Goal: Task Accomplishment & Management: Manage account settings

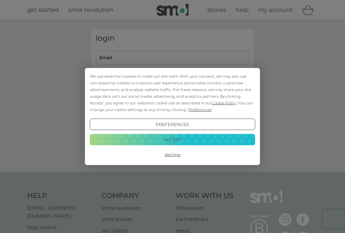
click at [178, 154] on button "Decline" at bounding box center [172, 154] width 165 height 11
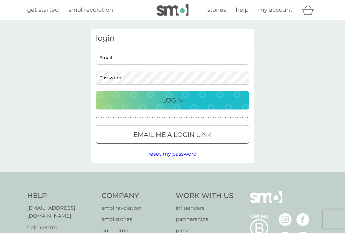
click at [168, 59] on input "Email" at bounding box center [172, 58] width 153 height 14
type input "[EMAIL_ADDRESS][DOMAIN_NAME]"
click at [179, 98] on p "Login" at bounding box center [172, 100] width 21 height 10
click at [134, 55] on input "Email" at bounding box center [172, 58] width 153 height 14
click at [127, 59] on input "Email" at bounding box center [172, 58] width 153 height 14
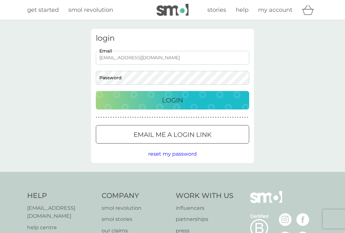
type input "[EMAIL_ADDRESS][DOMAIN_NAME]"
click at [177, 96] on p "Login" at bounding box center [172, 100] width 21 height 10
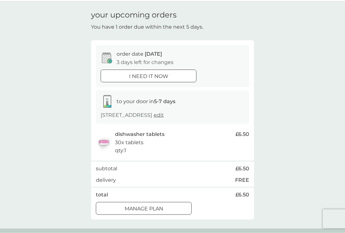
scroll to position [21, 0]
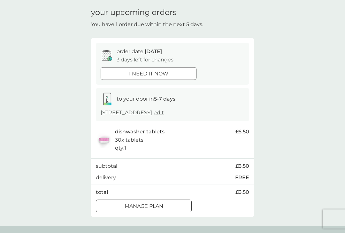
click at [165, 204] on div "Manage plan" at bounding box center [143, 207] width 95 height 8
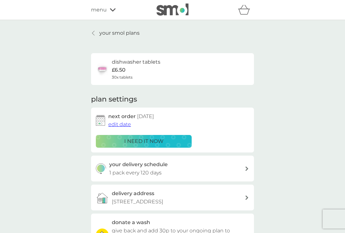
click at [125, 124] on span "edit date" at bounding box center [119, 125] width 23 height 6
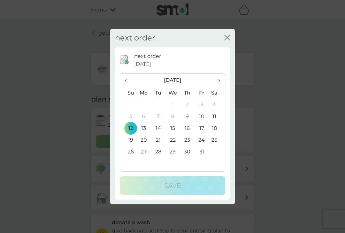
click at [131, 158] on td "26" at bounding box center [128, 152] width 16 height 12
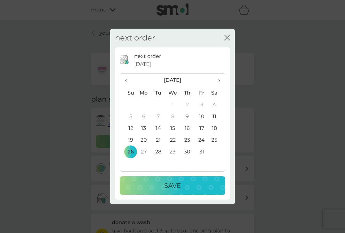
click at [174, 191] on p "Save" at bounding box center [172, 186] width 17 height 10
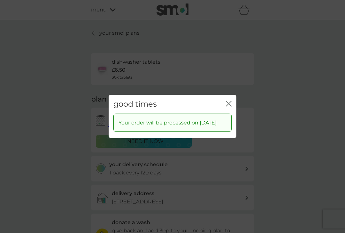
click at [307, 124] on div "good times close Your order will be processed on 26 Oct 2025" at bounding box center [172, 116] width 345 height 233
